Goal: Task Accomplishment & Management: Manage account settings

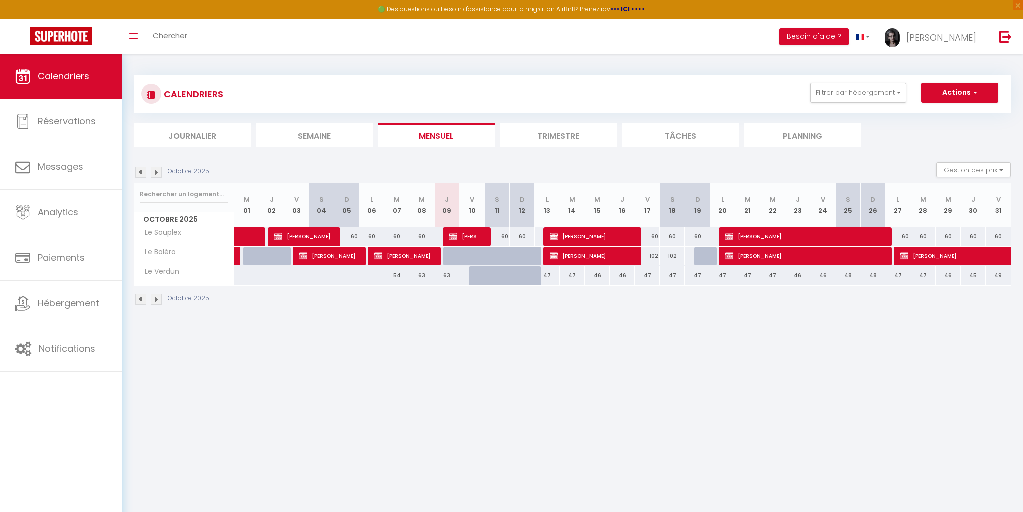
scroll to position [54, 0]
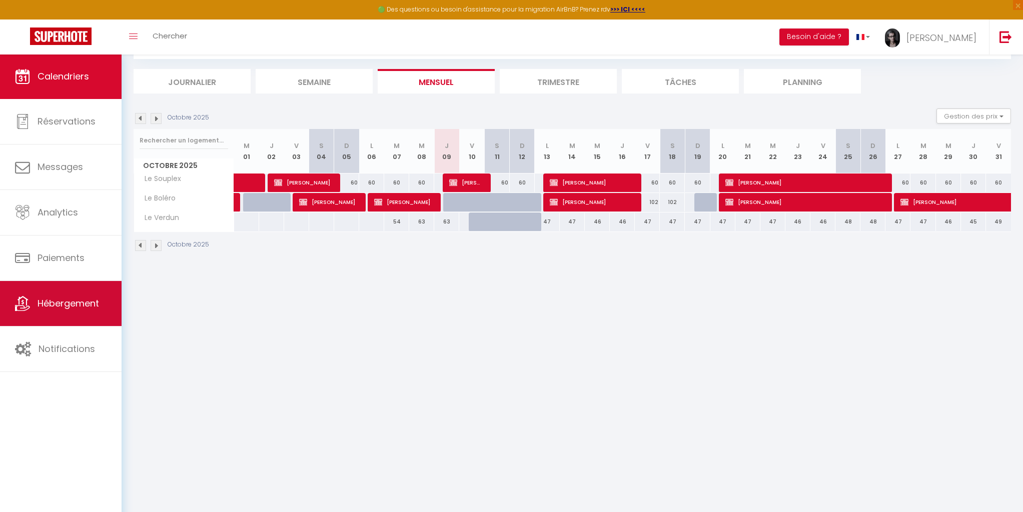
click at [86, 308] on span "Hébergement" at bounding box center [69, 303] width 62 height 13
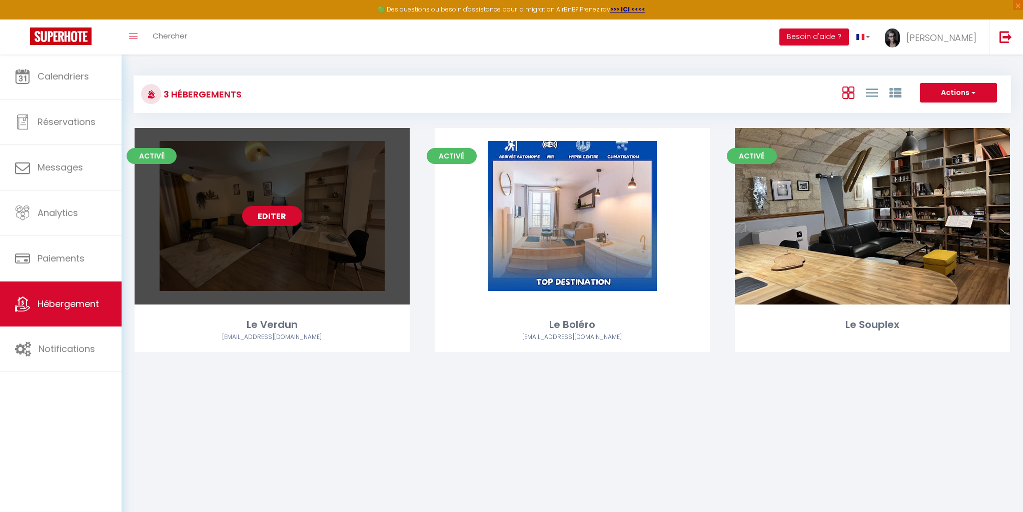
click at [275, 215] on link "Editer" at bounding box center [272, 216] width 60 height 20
click at [279, 217] on link "Editer" at bounding box center [272, 216] width 60 height 20
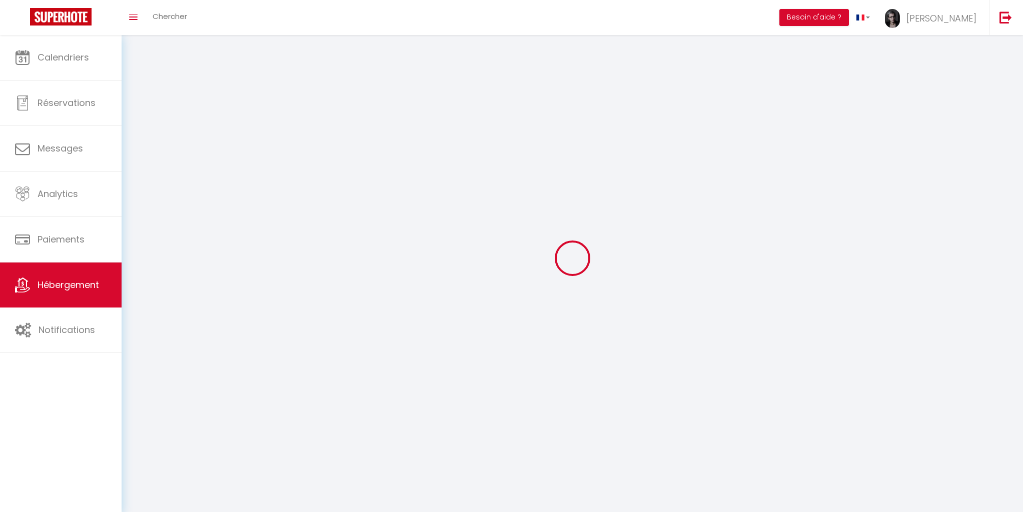
select select
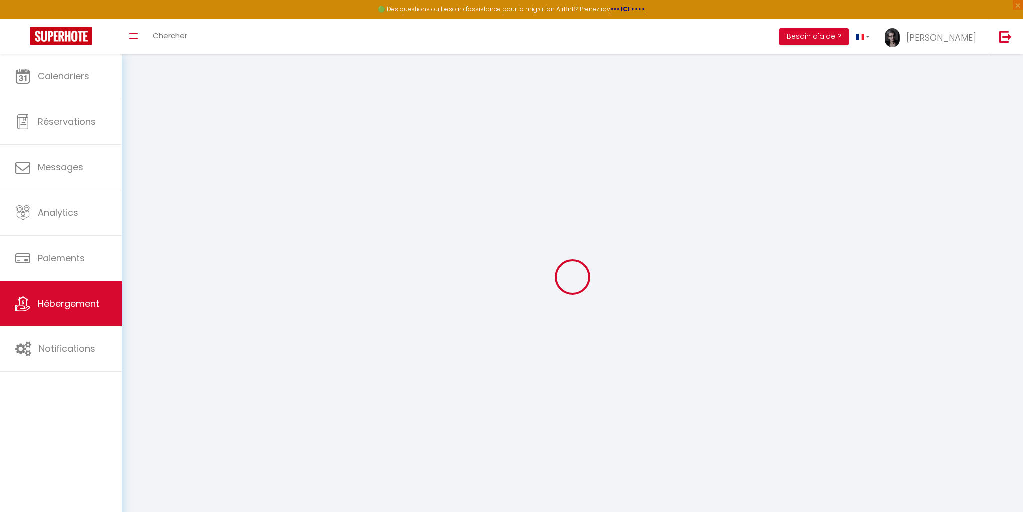
select select
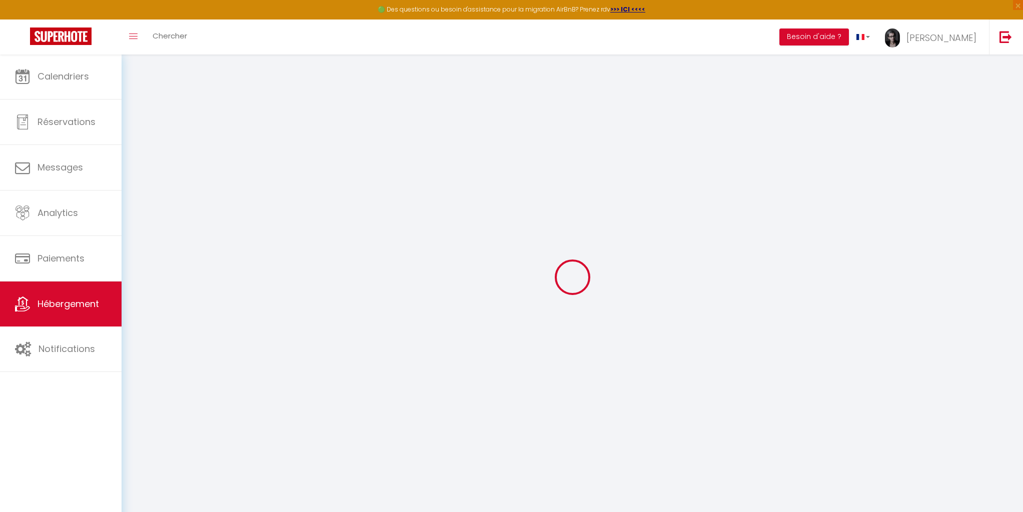
select select
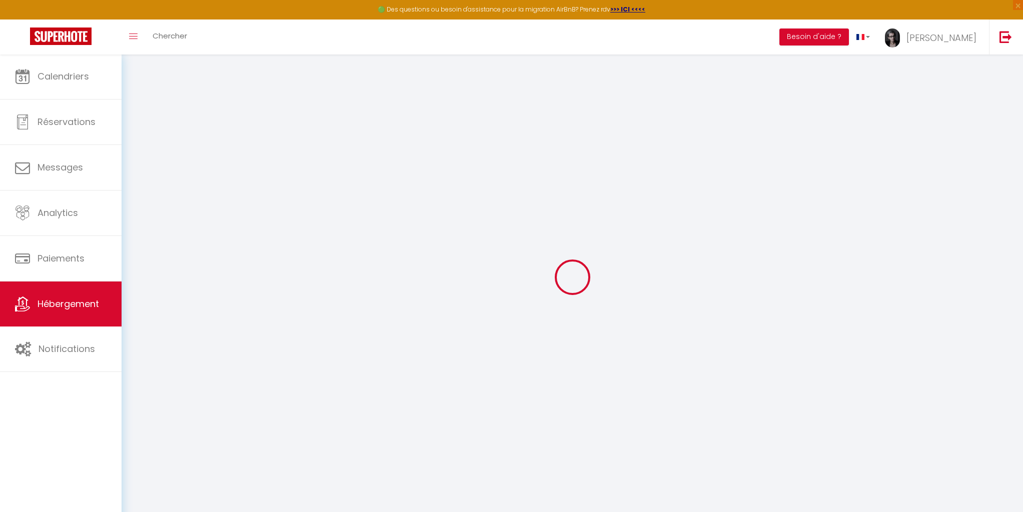
type input "[EMAIL_ADDRESS][DOMAIN_NAME]"
select select
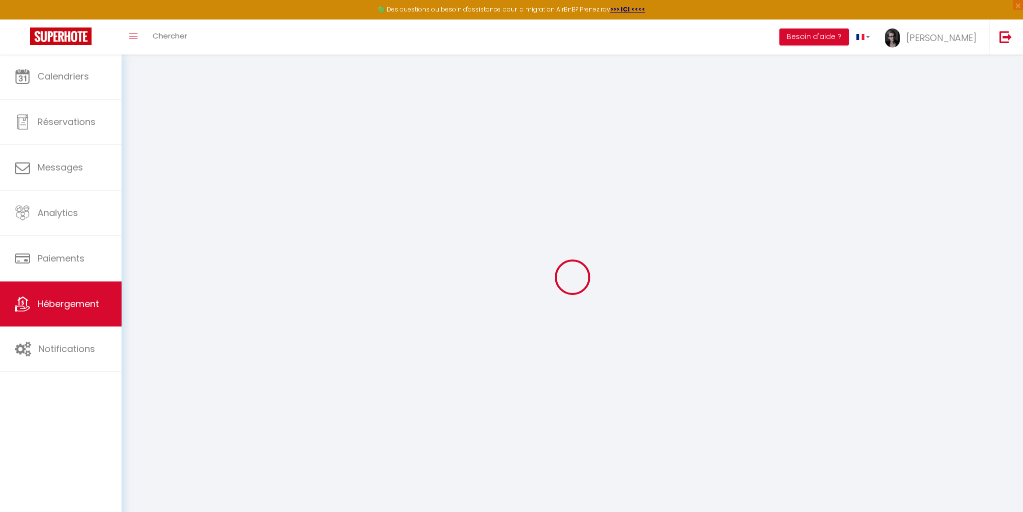
select select
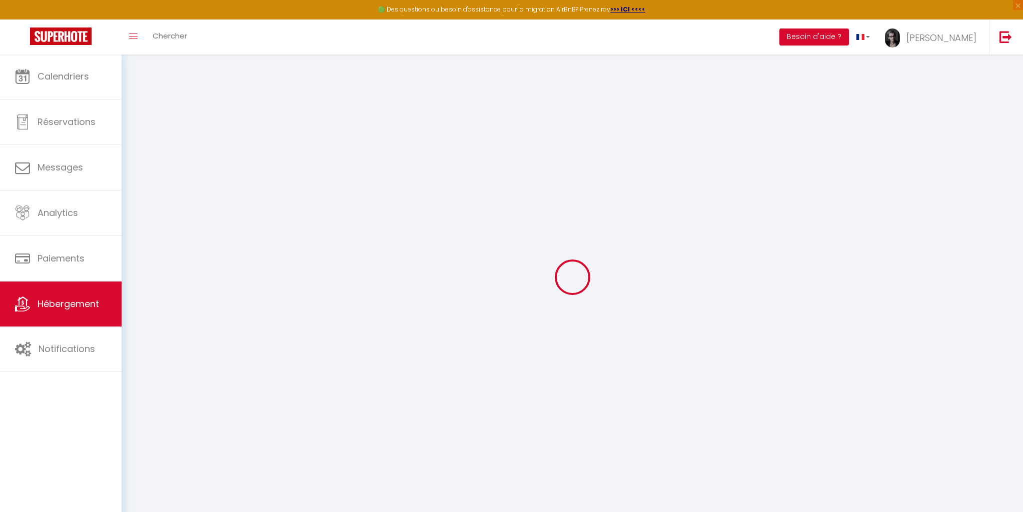
select select
select select "+ 22 %"
select select "+ 18 %"
select select "19605-1508568681298772539"
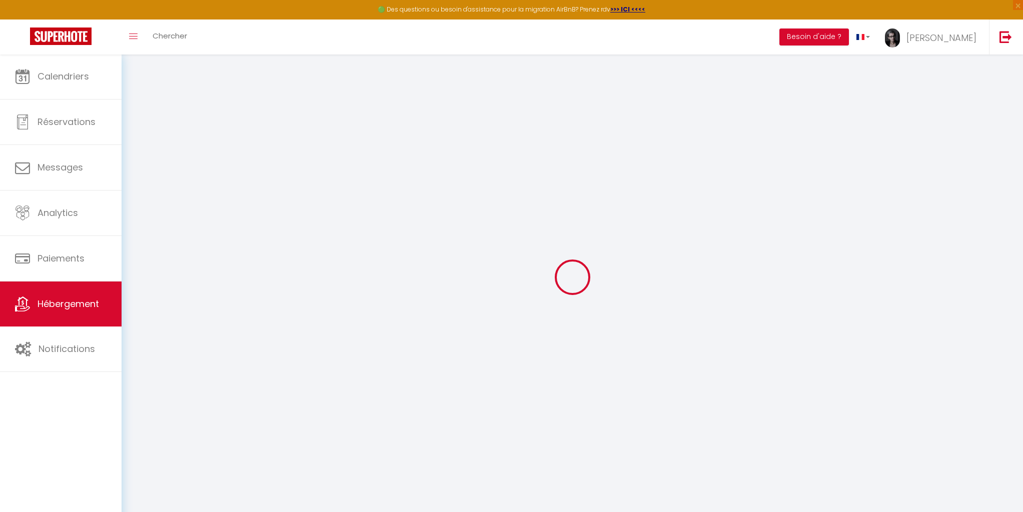
select select
checkbox input "false"
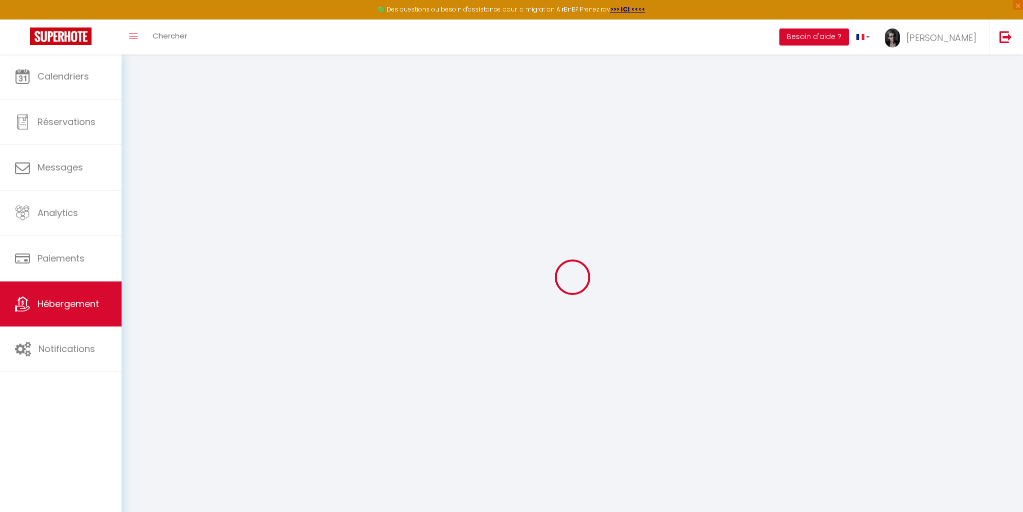
select select
select select "EUR"
select select
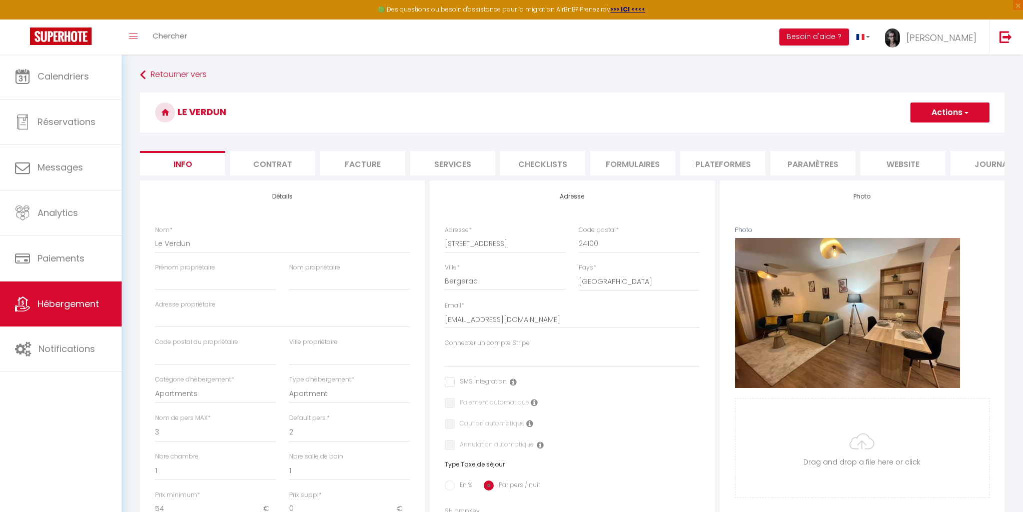
drag, startPoint x: 721, startPoint y: 161, endPoint x: 713, endPoint y: 183, distance: 23.3
click at [720, 161] on li "Plateformes" at bounding box center [722, 163] width 85 height 25
select select
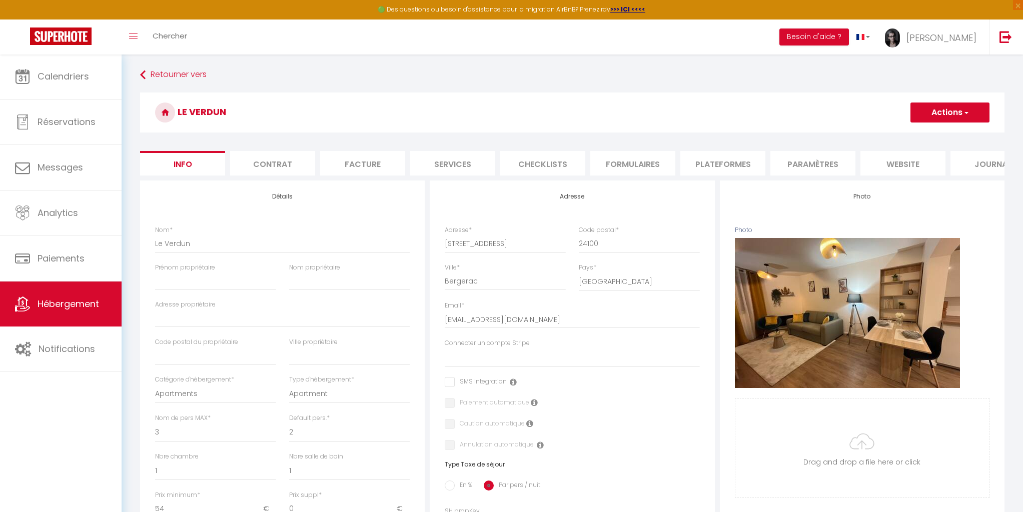
select select
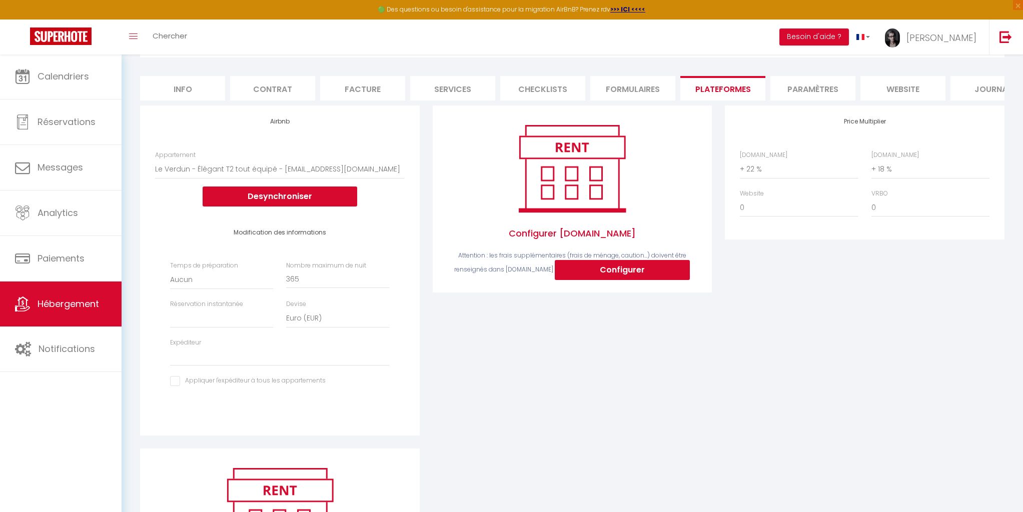
scroll to position [82, 0]
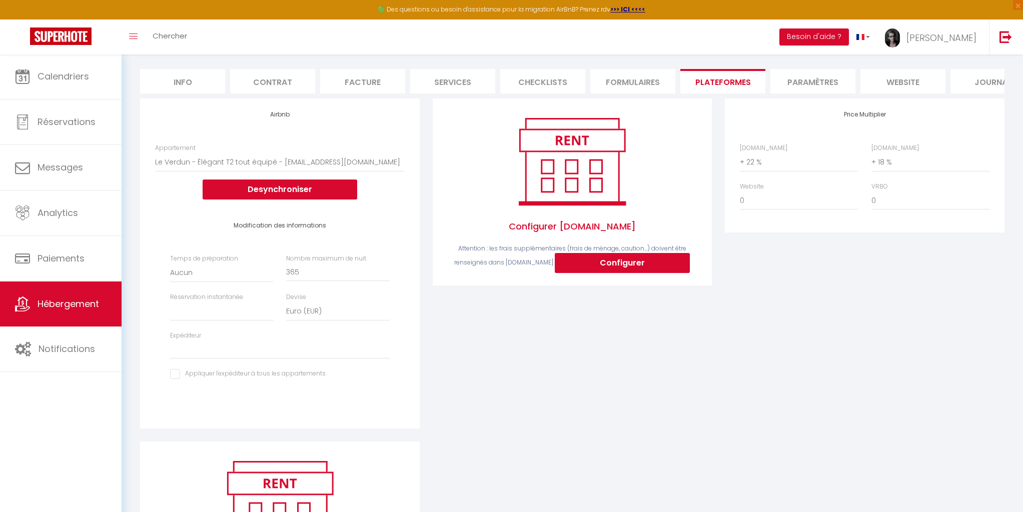
click at [626, 263] on button "Configurer" at bounding box center [622, 263] width 135 height 20
select select
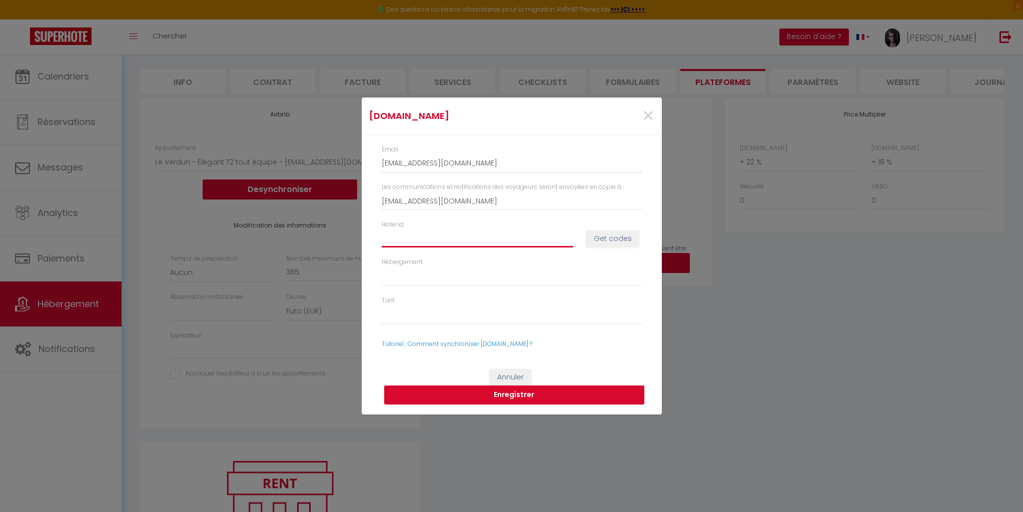
click at [397, 233] on input "Hotel id" at bounding box center [478, 239] width 192 height 18
type input "1"
select select
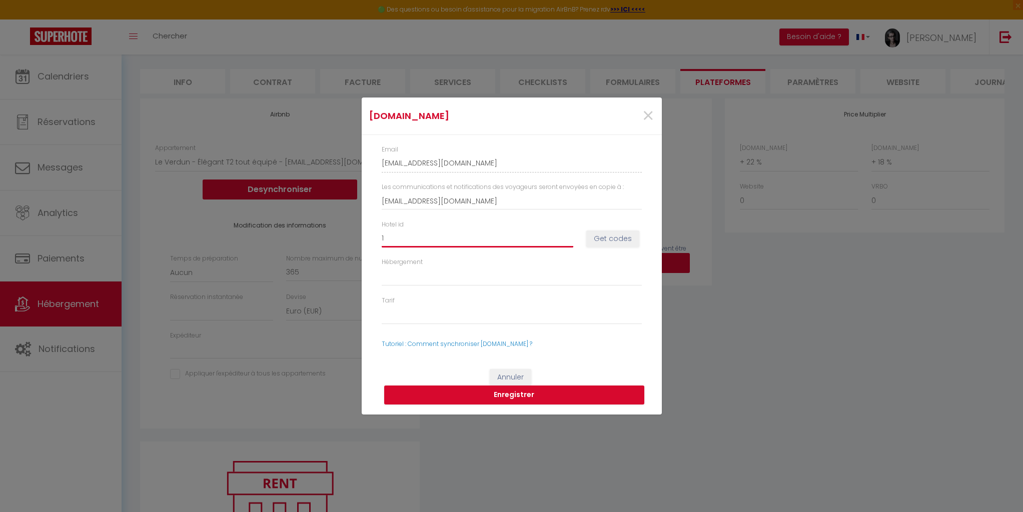
select select
type input "15"
select select
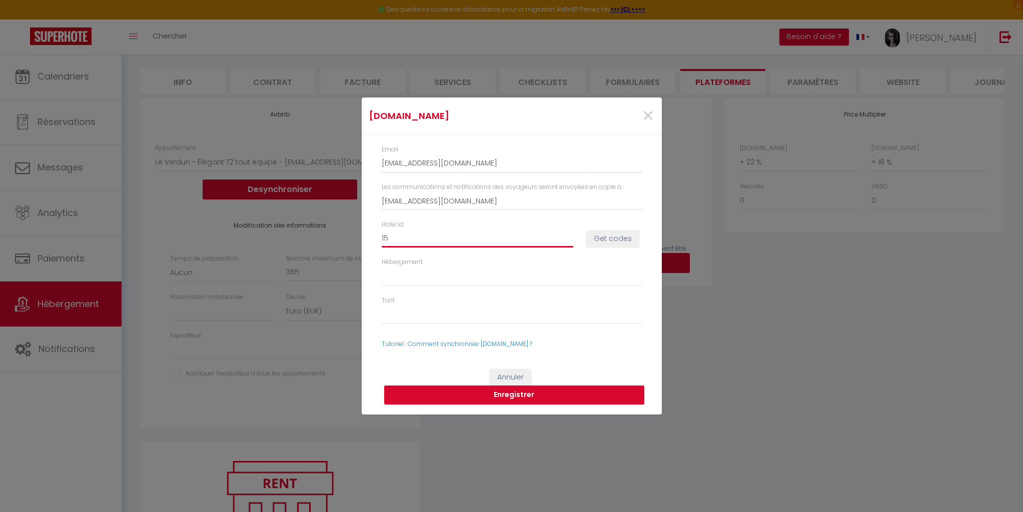
select select
type input "150"
select select
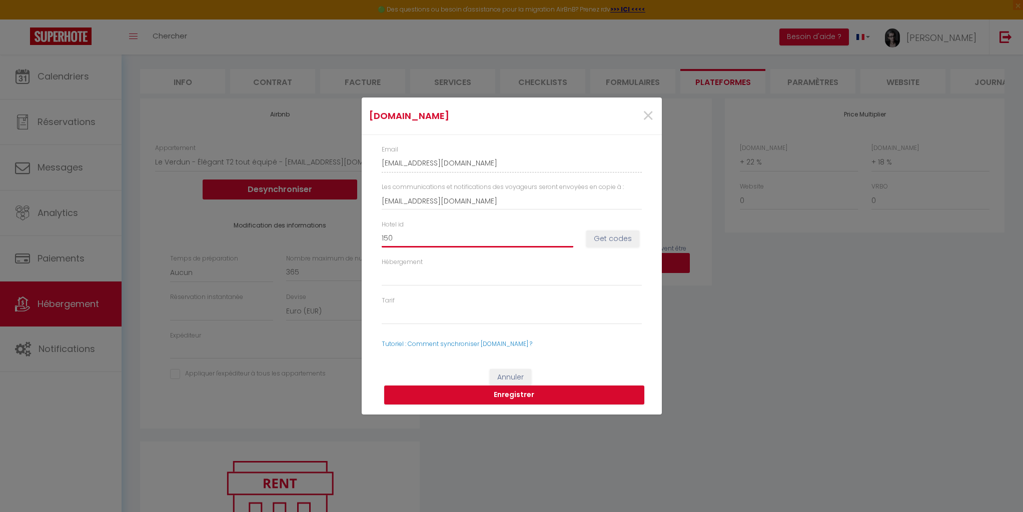
select select
type input "1507"
select select
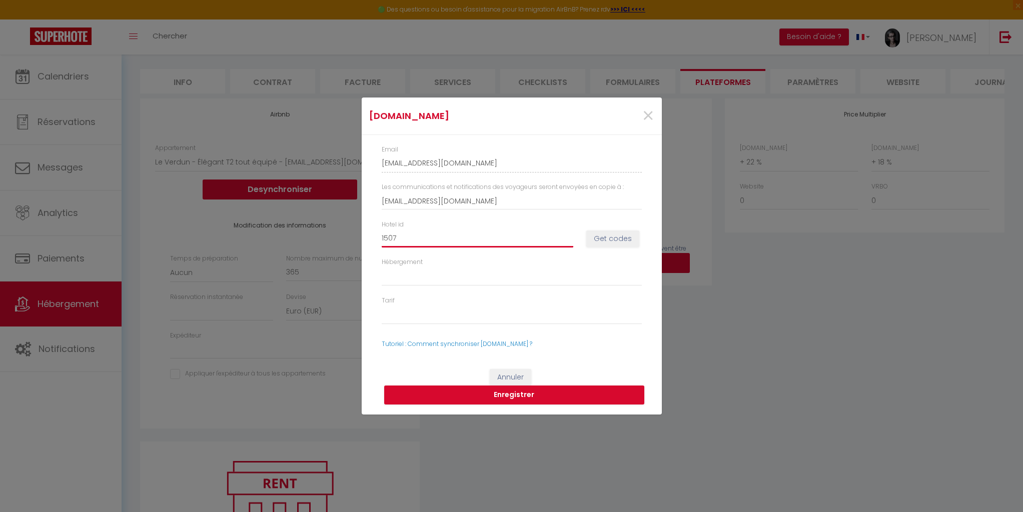
select select
type input "15072"
select select
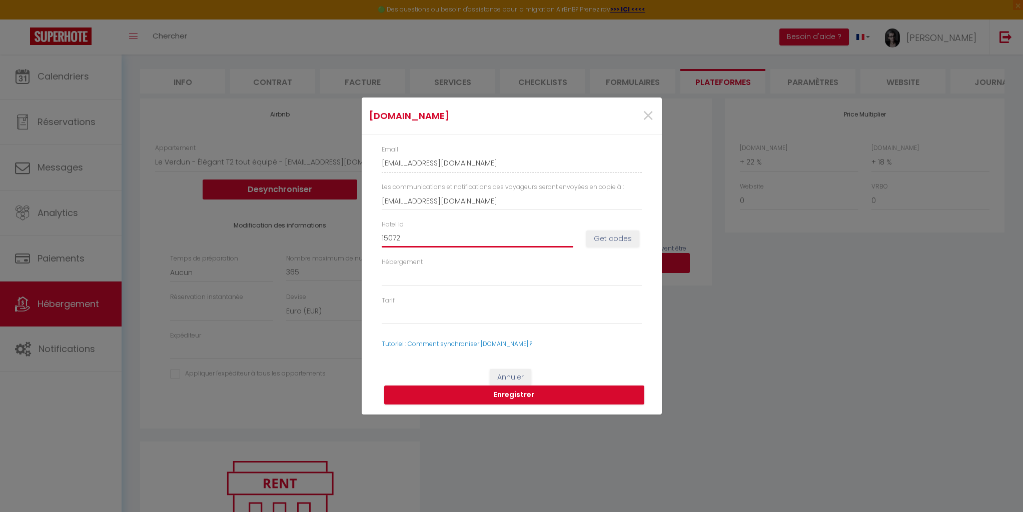
select select
type input "150722"
select select
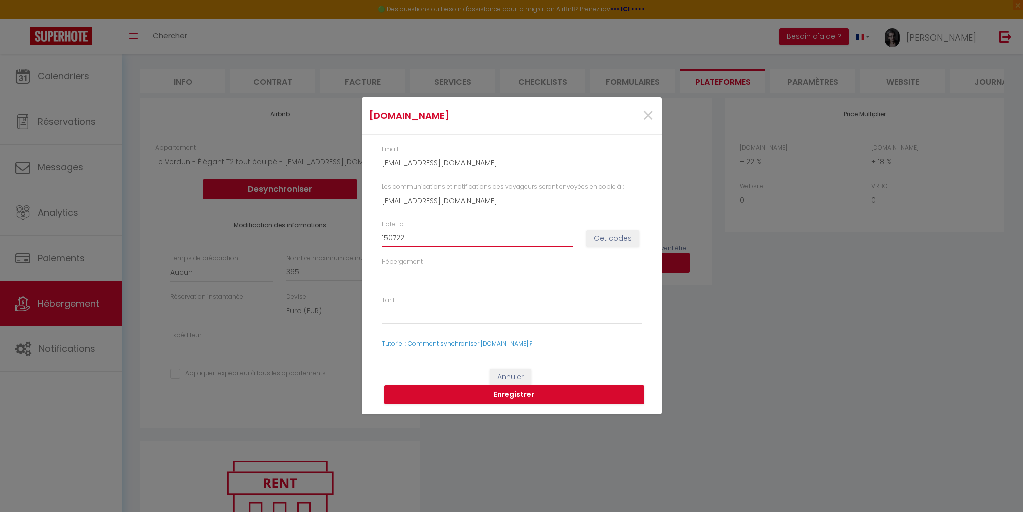
select select
type input "1507224"
select select
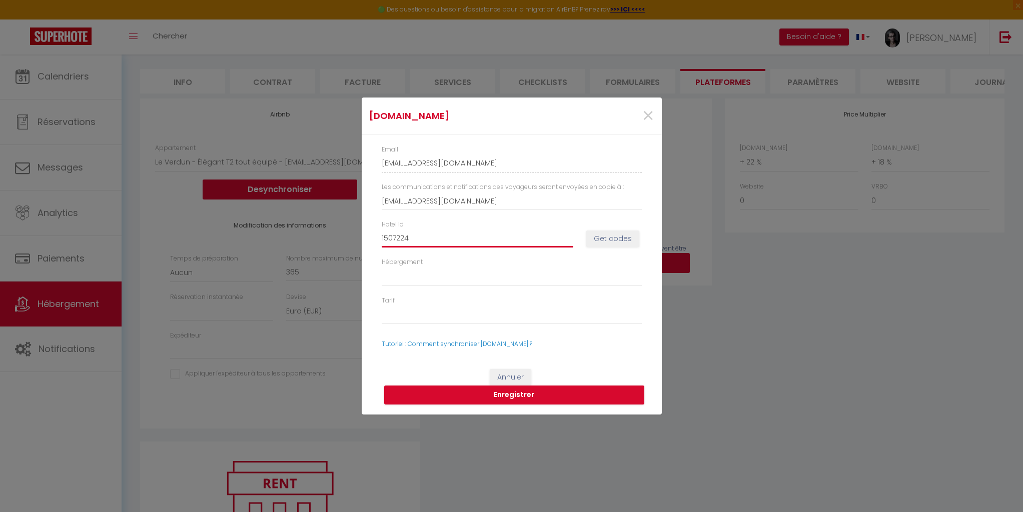
select select
type input "15072241"
select select
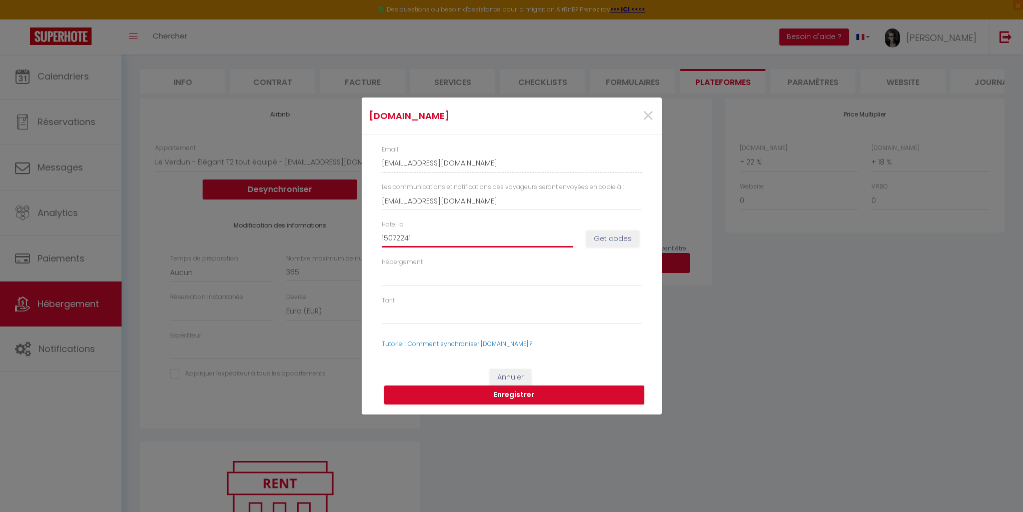
select select
type input "15072241"
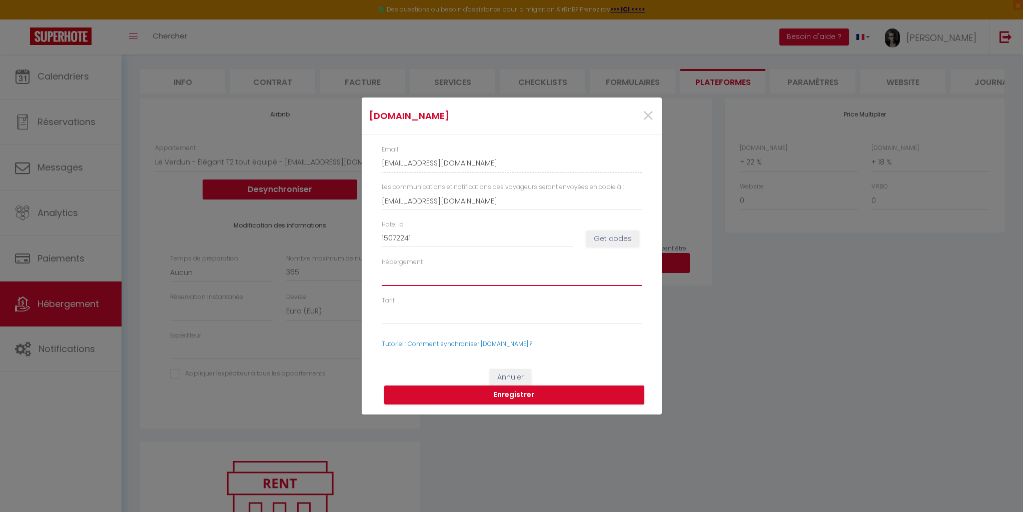
click at [427, 278] on select "Hébergement" at bounding box center [512, 276] width 260 height 19
click at [412, 276] on select "Hébergement" at bounding box center [512, 276] width 260 height 19
click at [399, 277] on select "Hébergement" at bounding box center [512, 276] width 260 height 19
click at [625, 236] on button "Get codes" at bounding box center [612, 239] width 53 height 17
select select
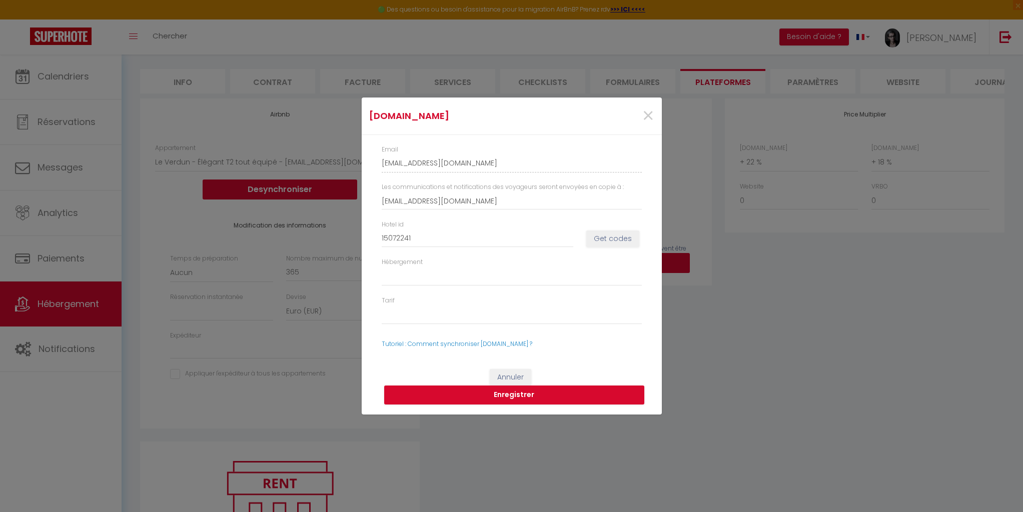
select select
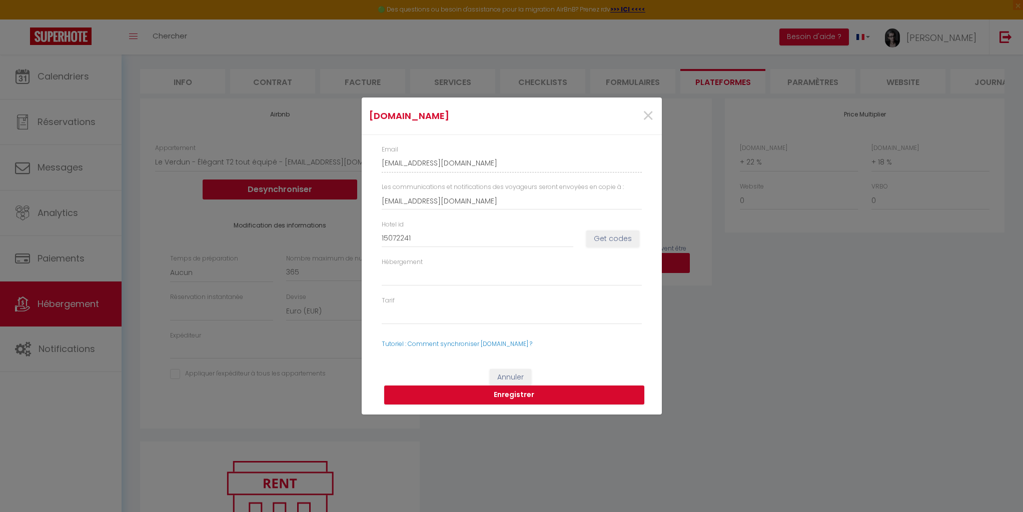
select select
click at [620, 240] on button "Get codes" at bounding box center [612, 239] width 53 height 17
select select
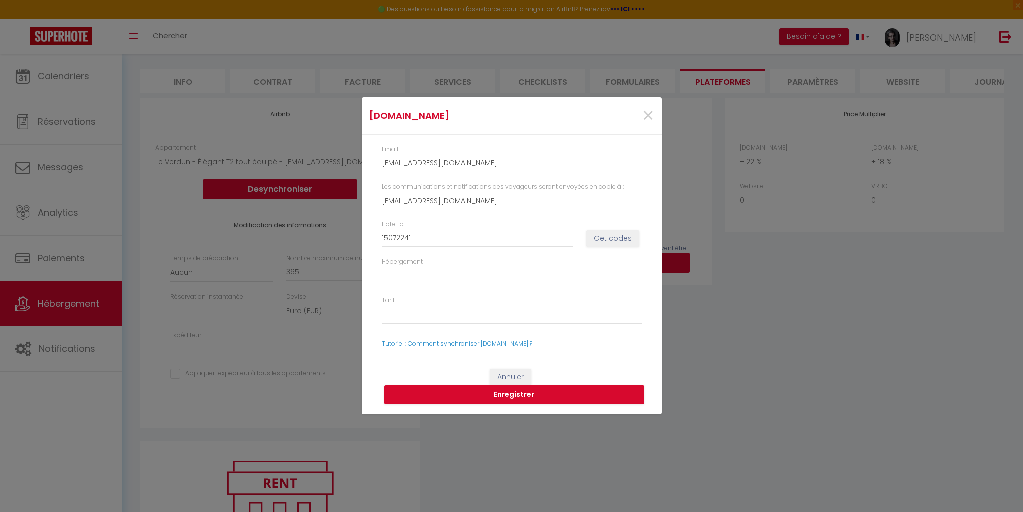
select select
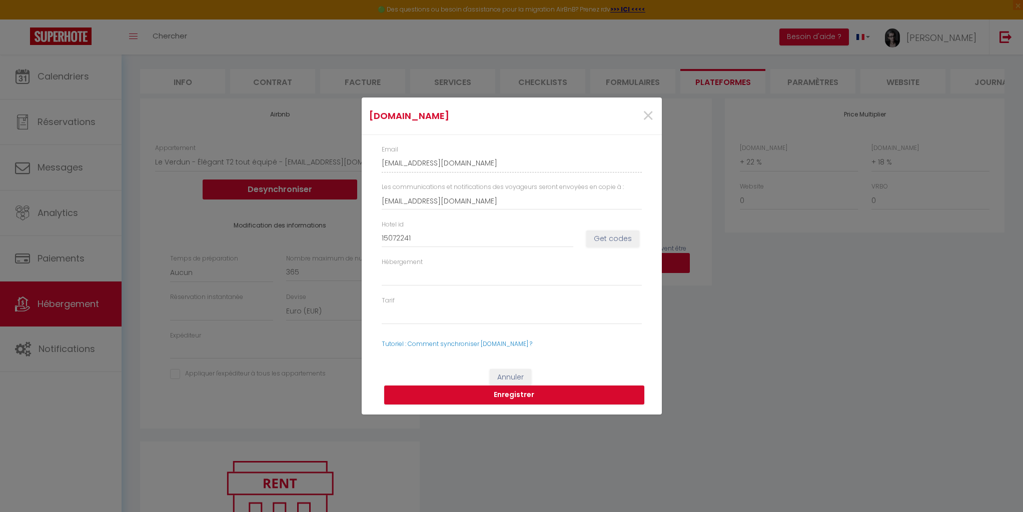
select select
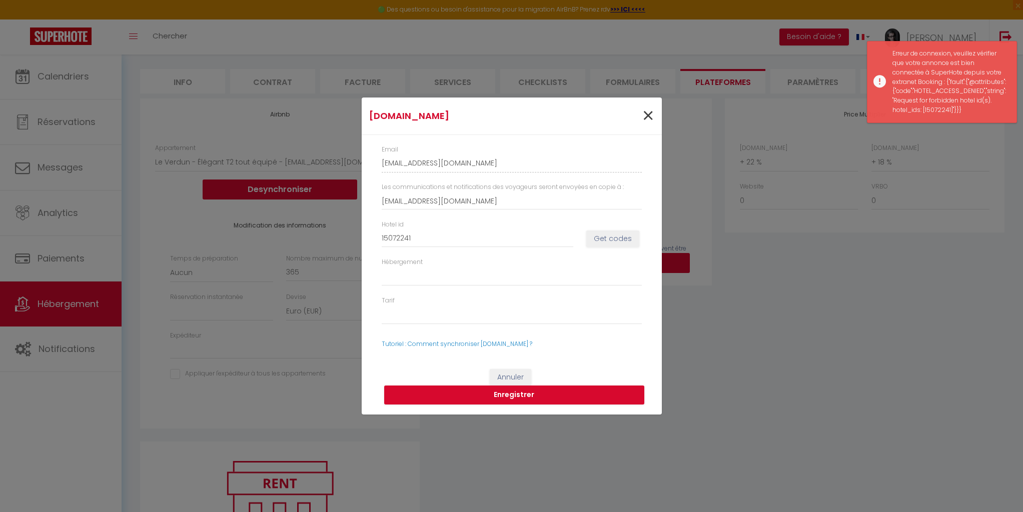
click at [647, 119] on span "×" at bounding box center [648, 116] width 13 height 30
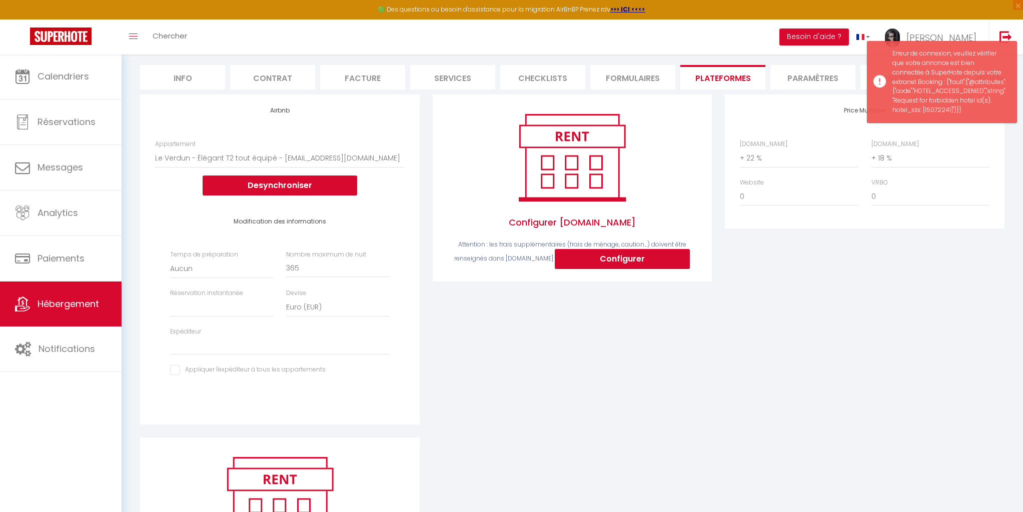
scroll to position [87, 0]
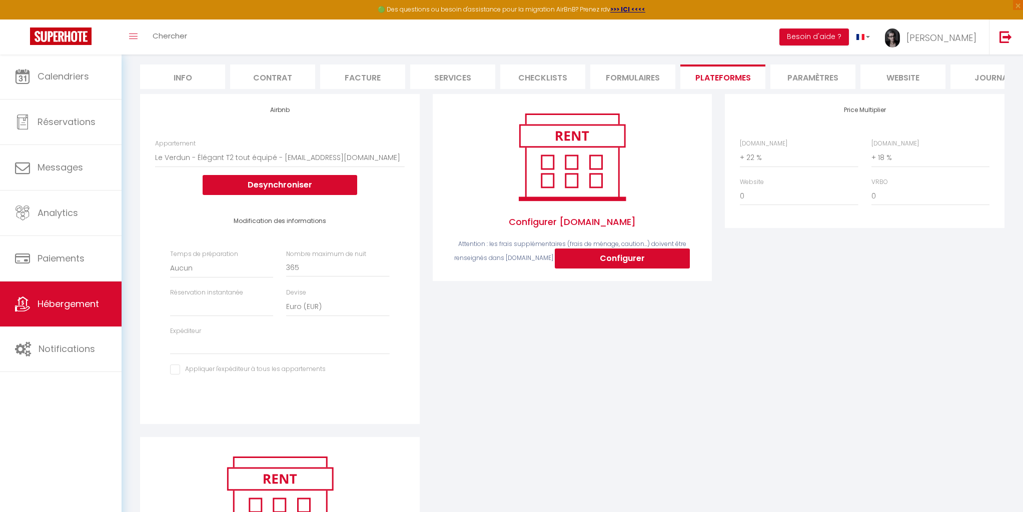
click at [622, 260] on button "Configurer" at bounding box center [622, 259] width 135 height 20
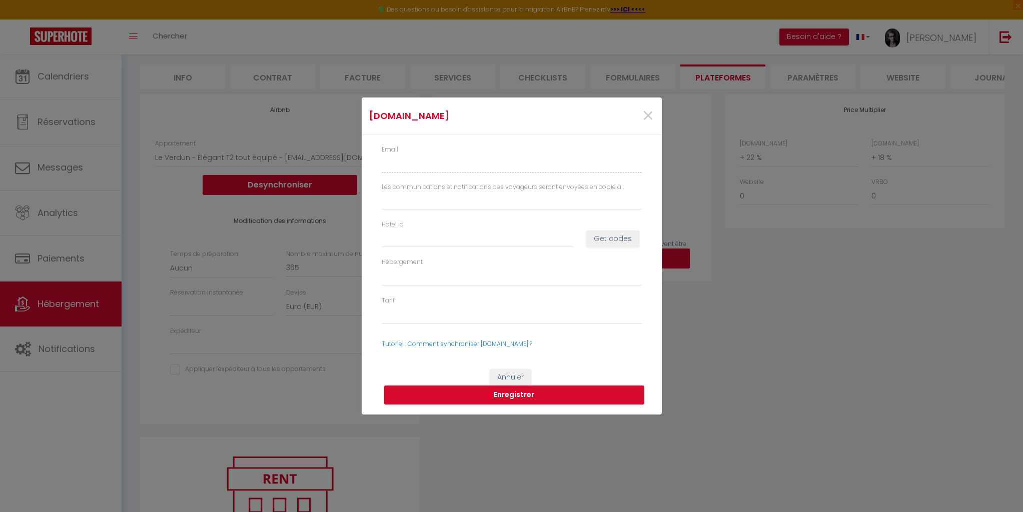
type input "[EMAIL_ADDRESS][DOMAIN_NAME]"
select select
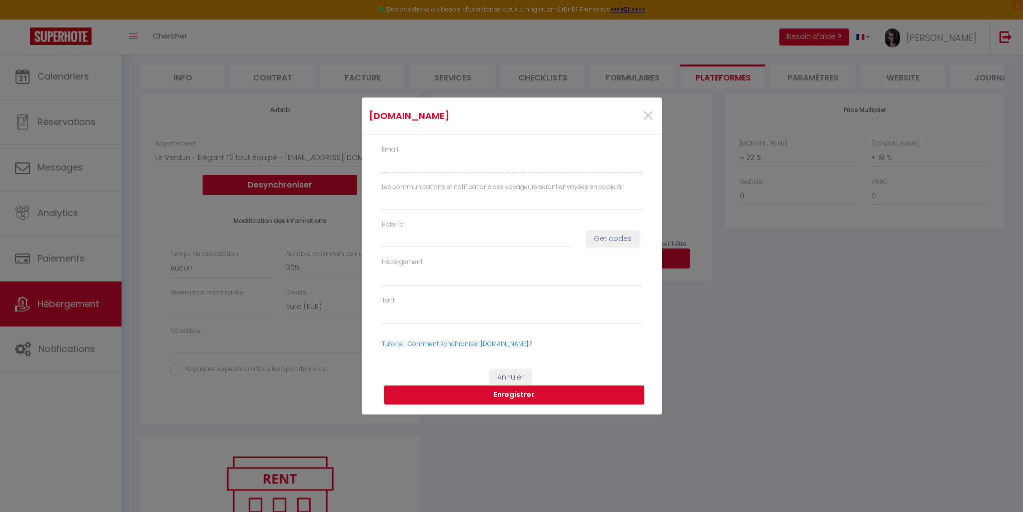
select select
click at [405, 235] on input "Hotel id" at bounding box center [478, 239] width 192 height 18
type input "1"
select select
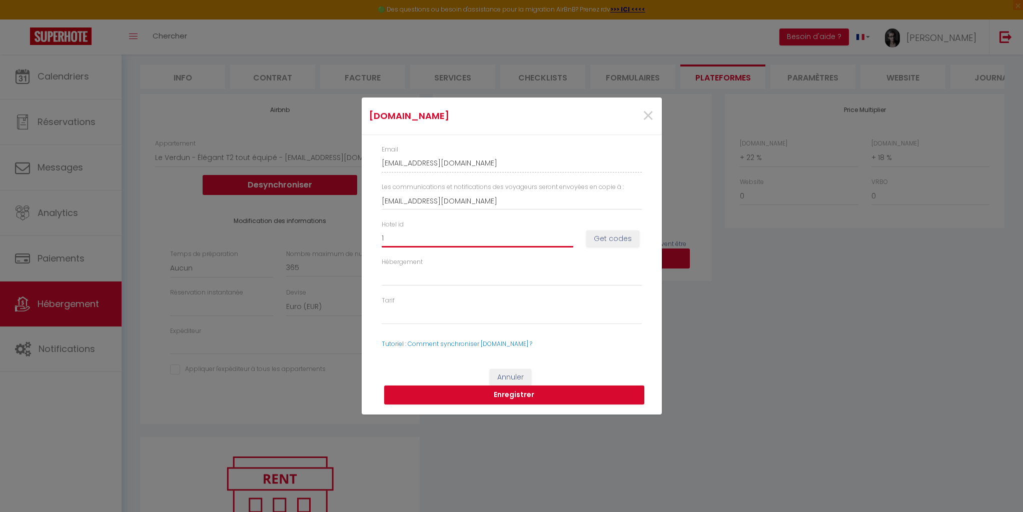
select select
type input "15"
select select
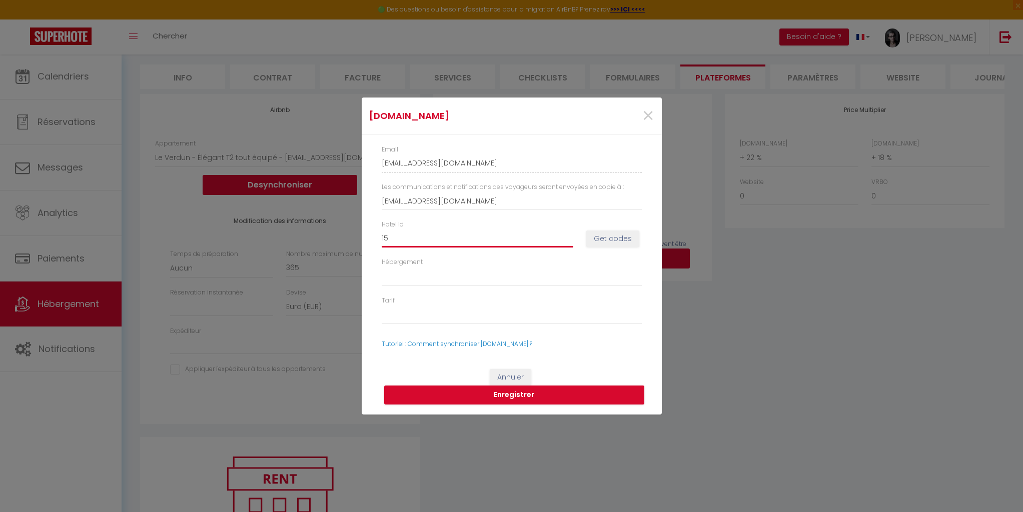
select select
type input "150"
select select
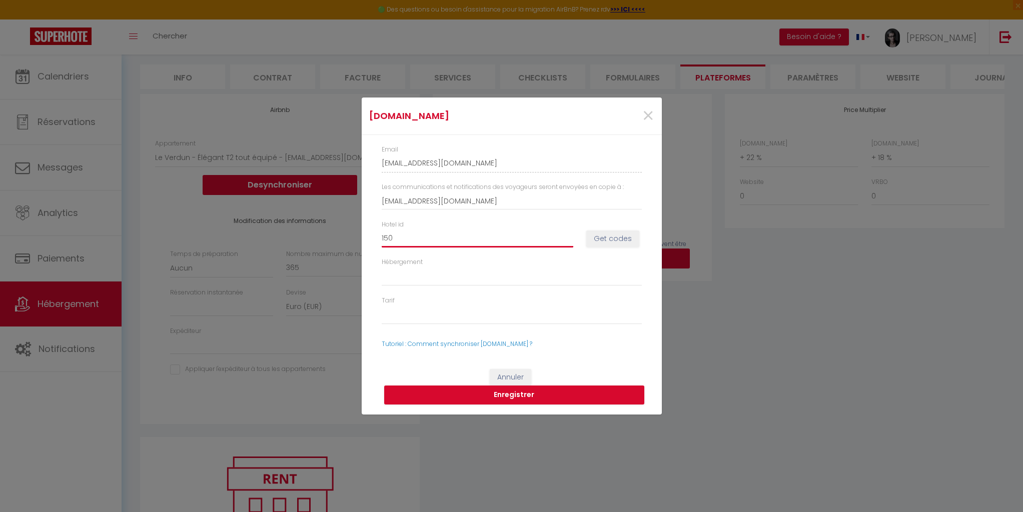
select select
type input "1507"
select select
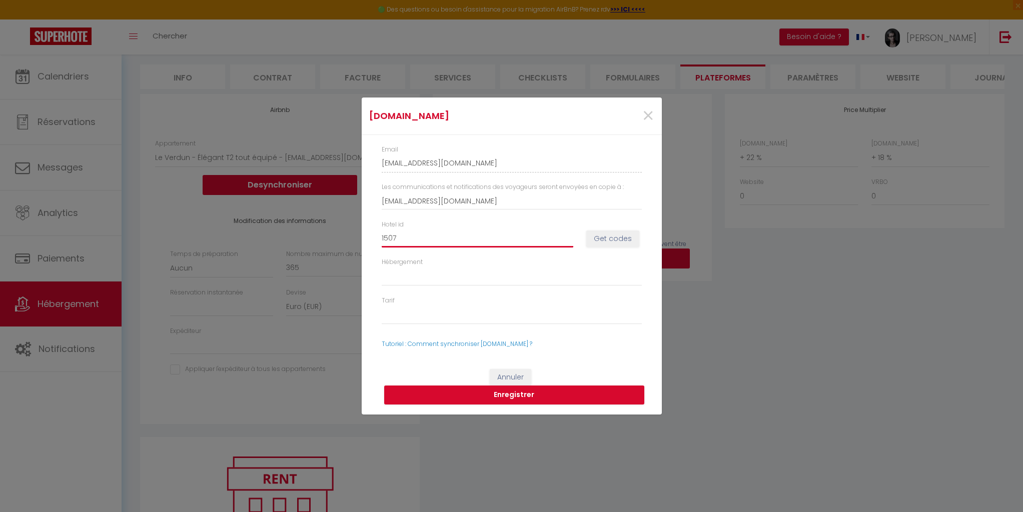
select select
type input "15072"
select select
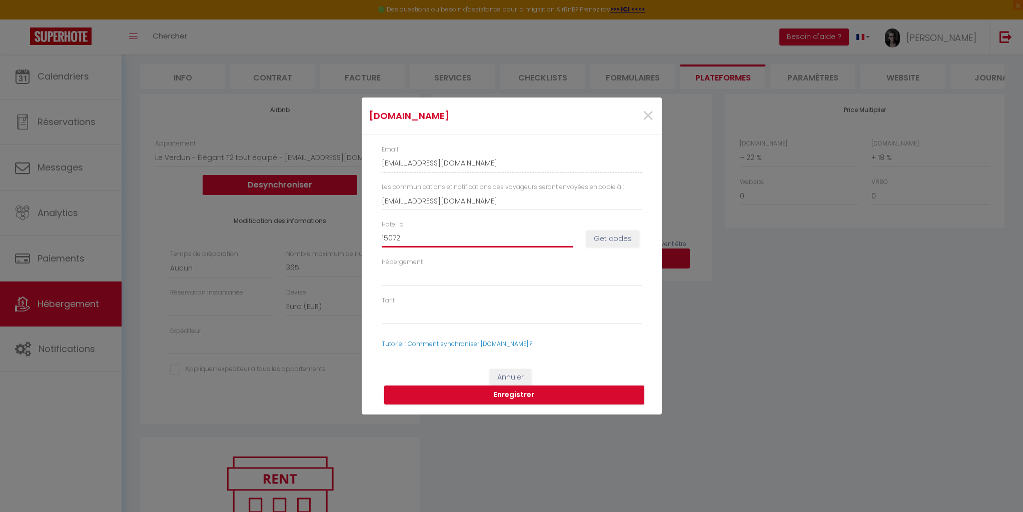
select select
type input "150722"
select select
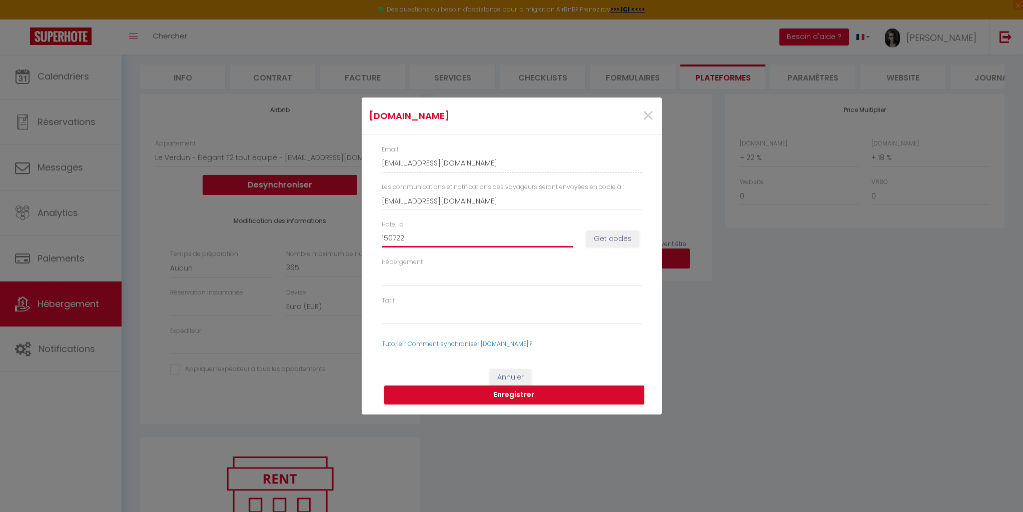
select select
type input "1507224"
select select
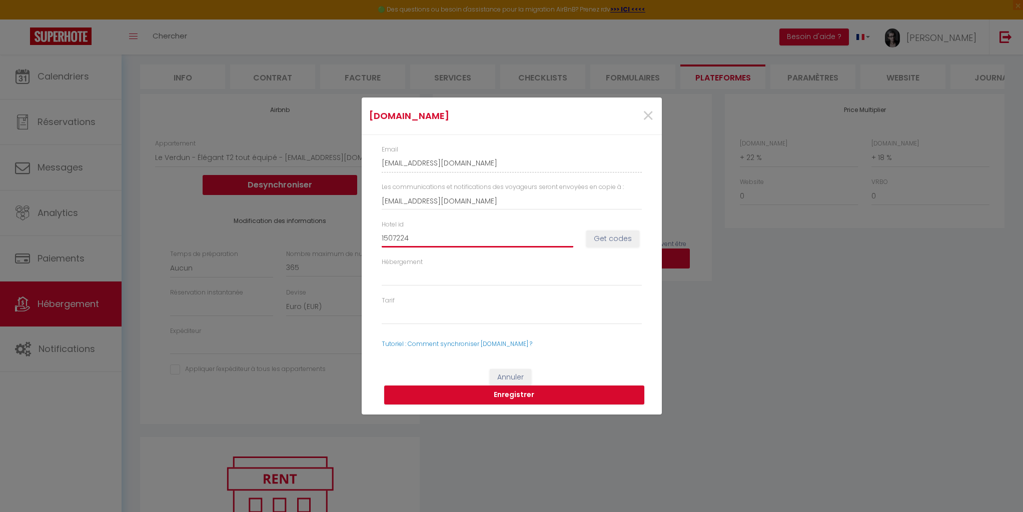
select select
type input "15072241"
select select
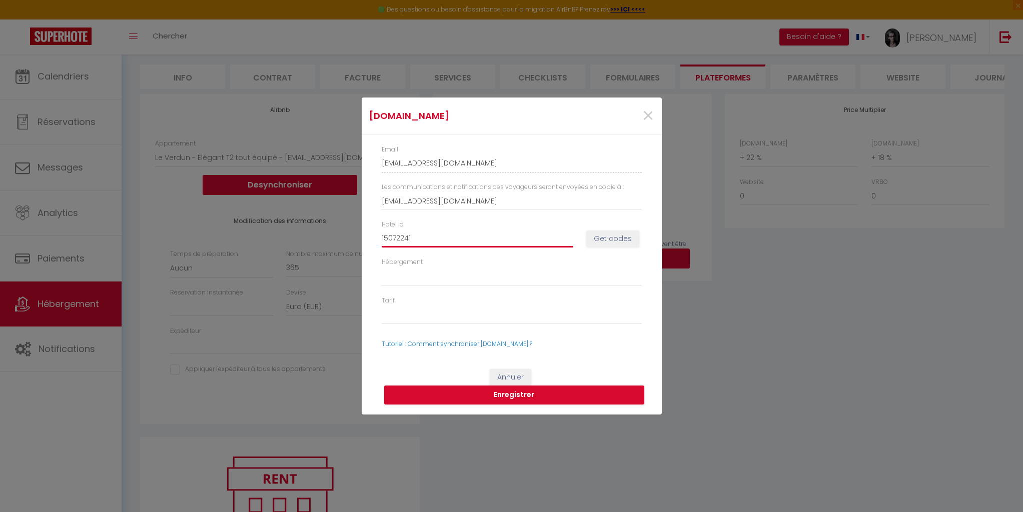
select select
type input "15072241"
click at [610, 240] on button "Get codes" at bounding box center [612, 239] width 53 height 17
select select
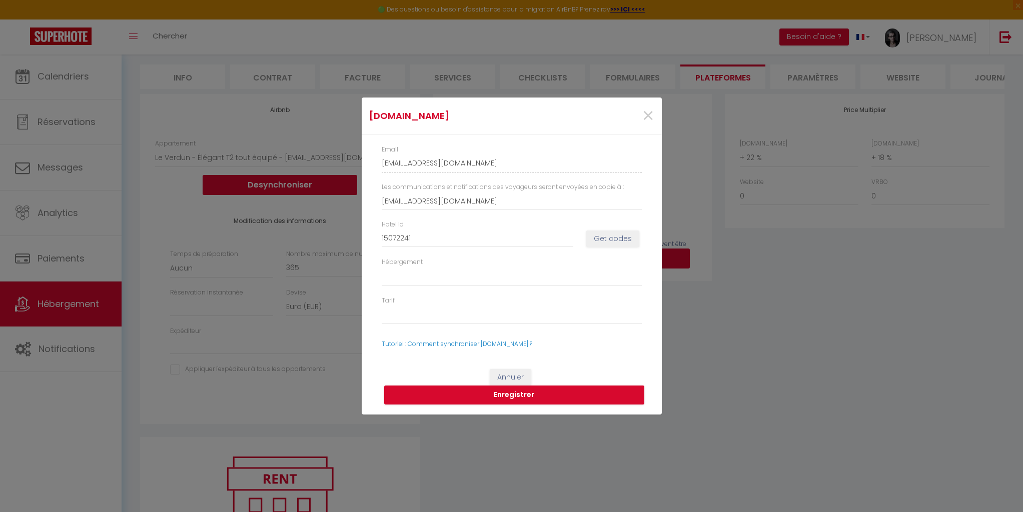
select select
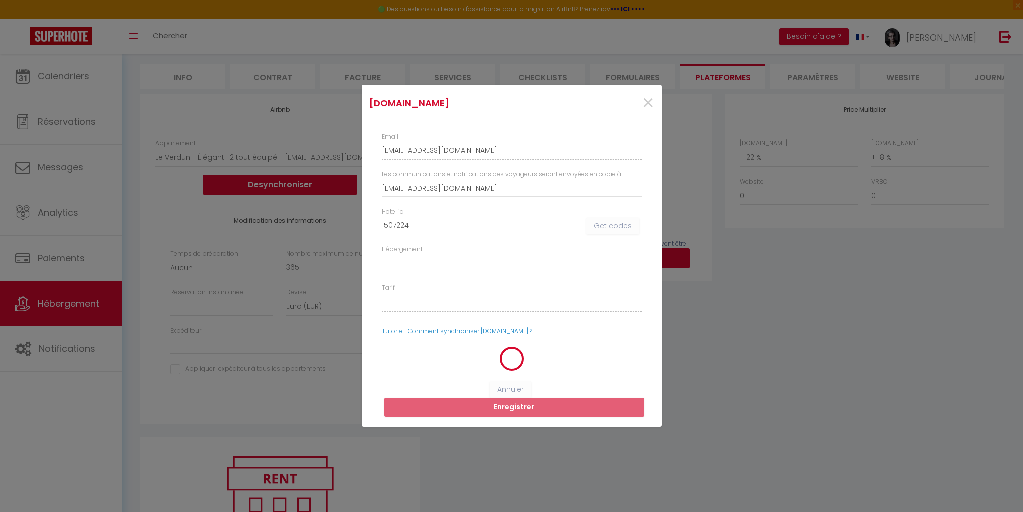
select select
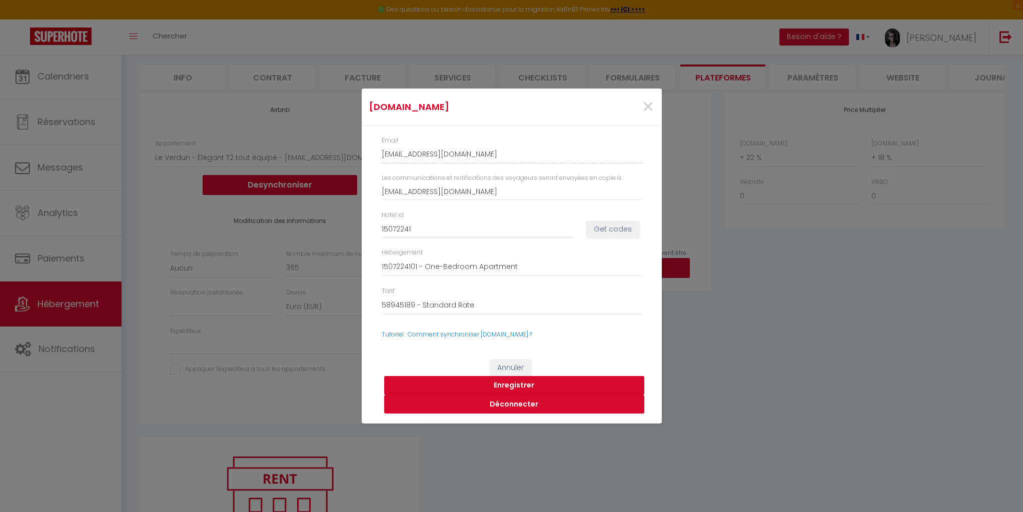
click at [513, 383] on button "Enregistrer" at bounding box center [514, 385] width 260 height 19
select select
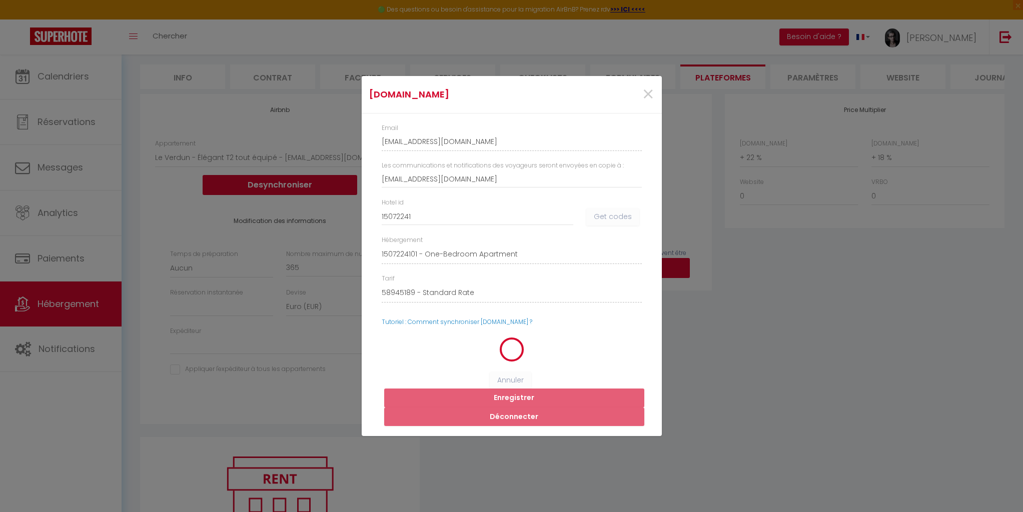
select select
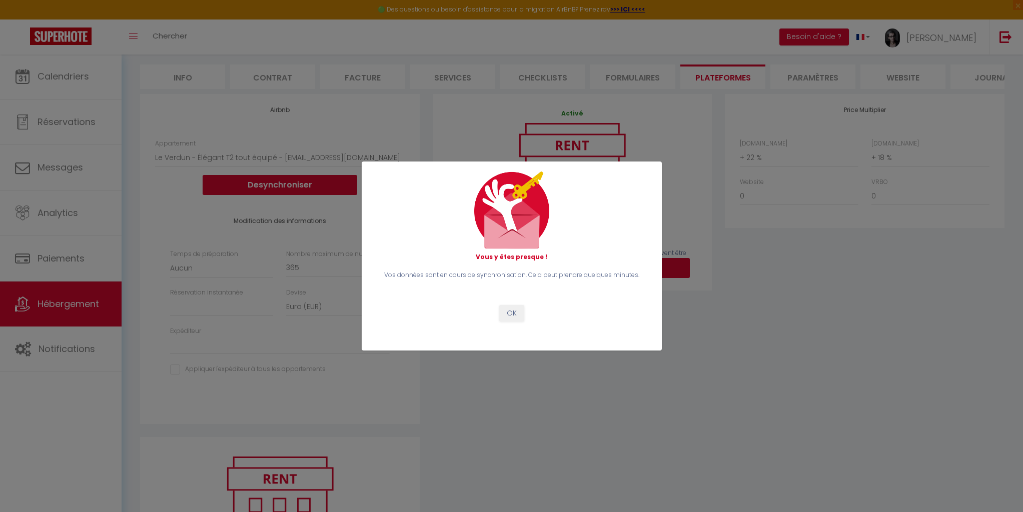
click at [516, 313] on button "OK" at bounding box center [511, 313] width 25 height 17
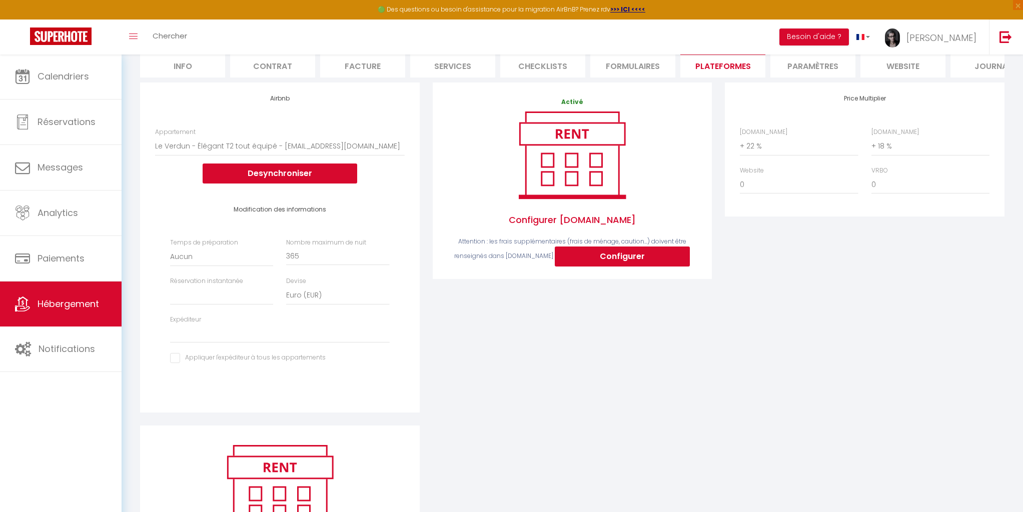
scroll to position [100, 1]
